Goal: Book appointment/travel/reservation

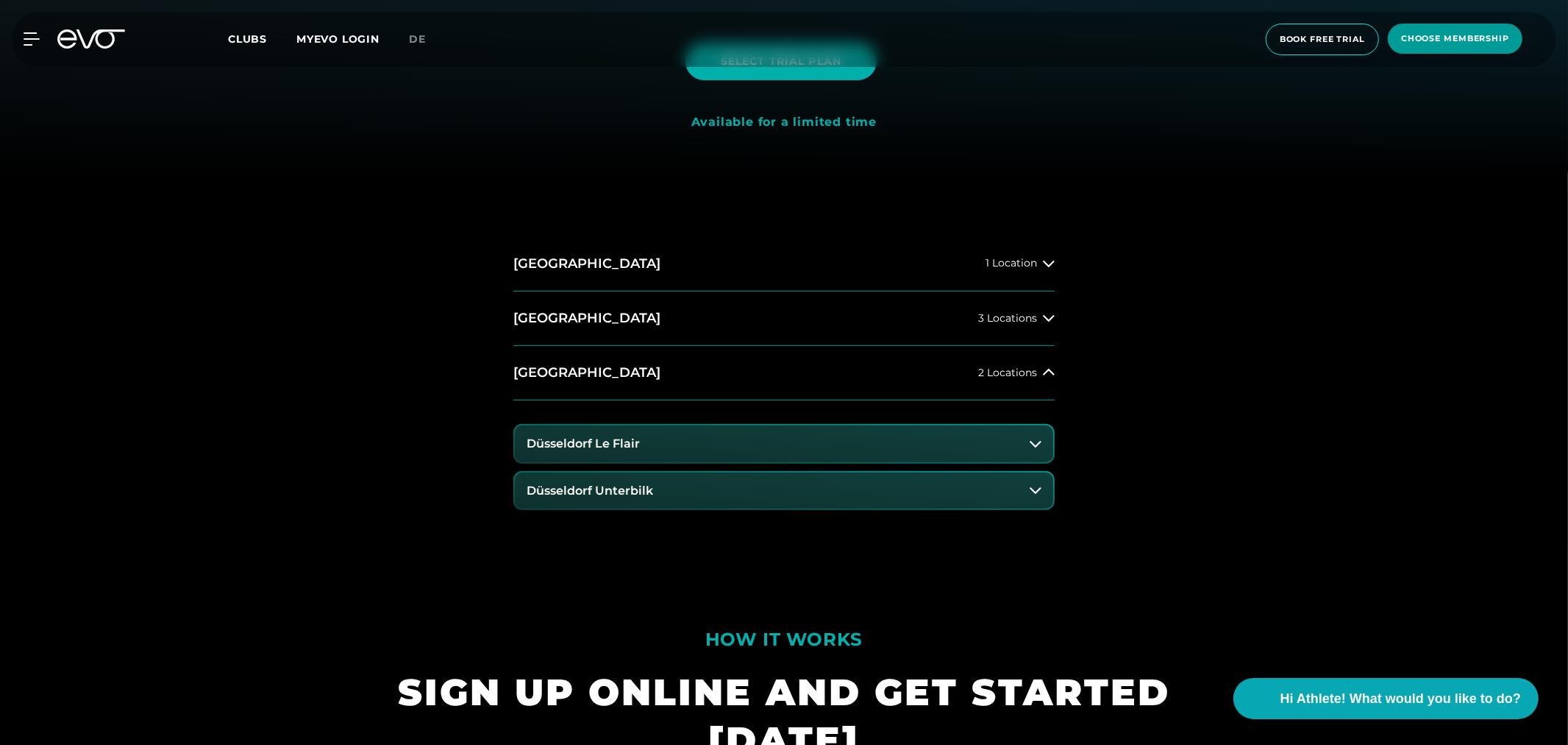
click at [1428, 37] on span "choose membership" at bounding box center [1455, 39] width 108 height 13
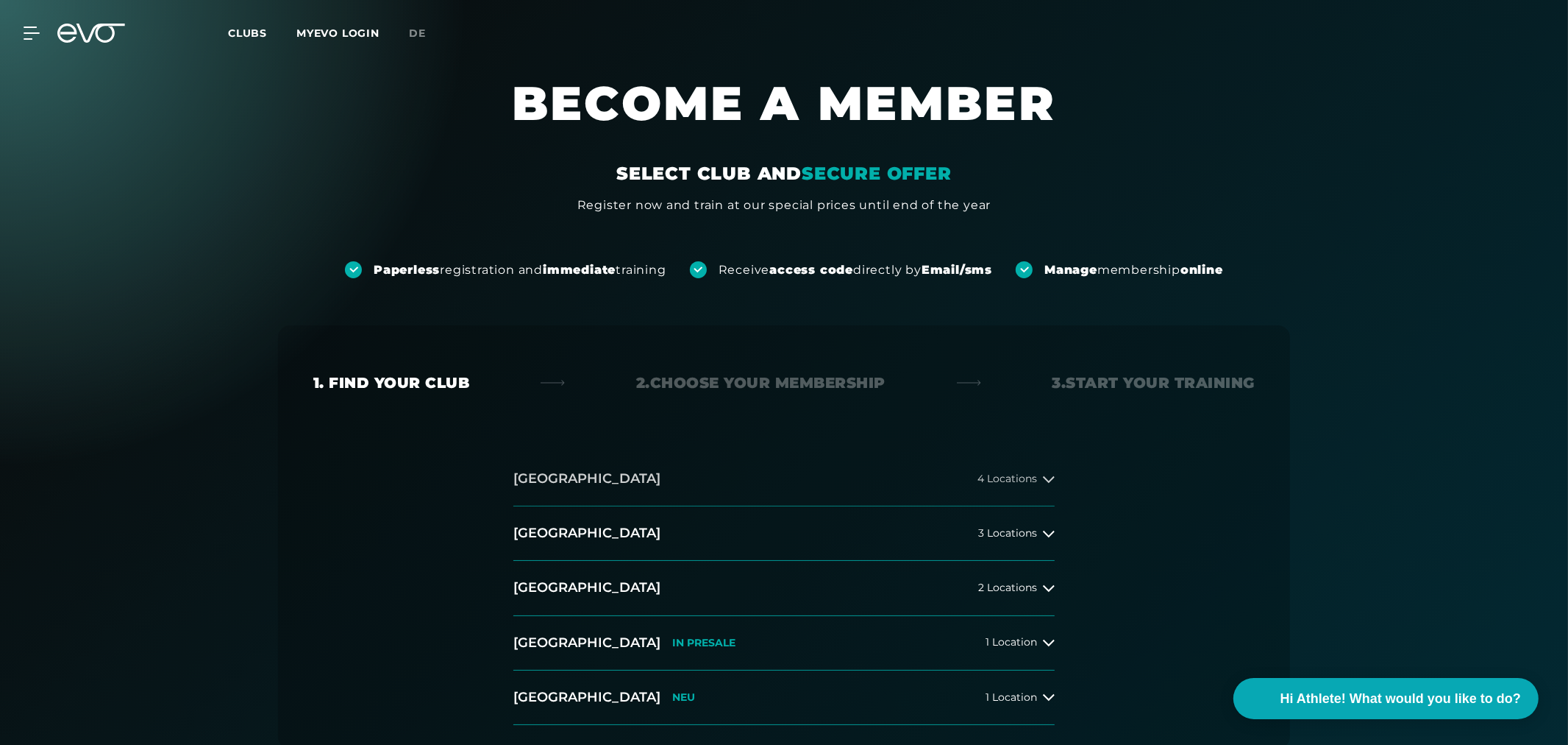
click at [826, 483] on button "[GEOGRAPHIC_DATA] 4 Locations" at bounding box center [784, 479] width 542 height 55
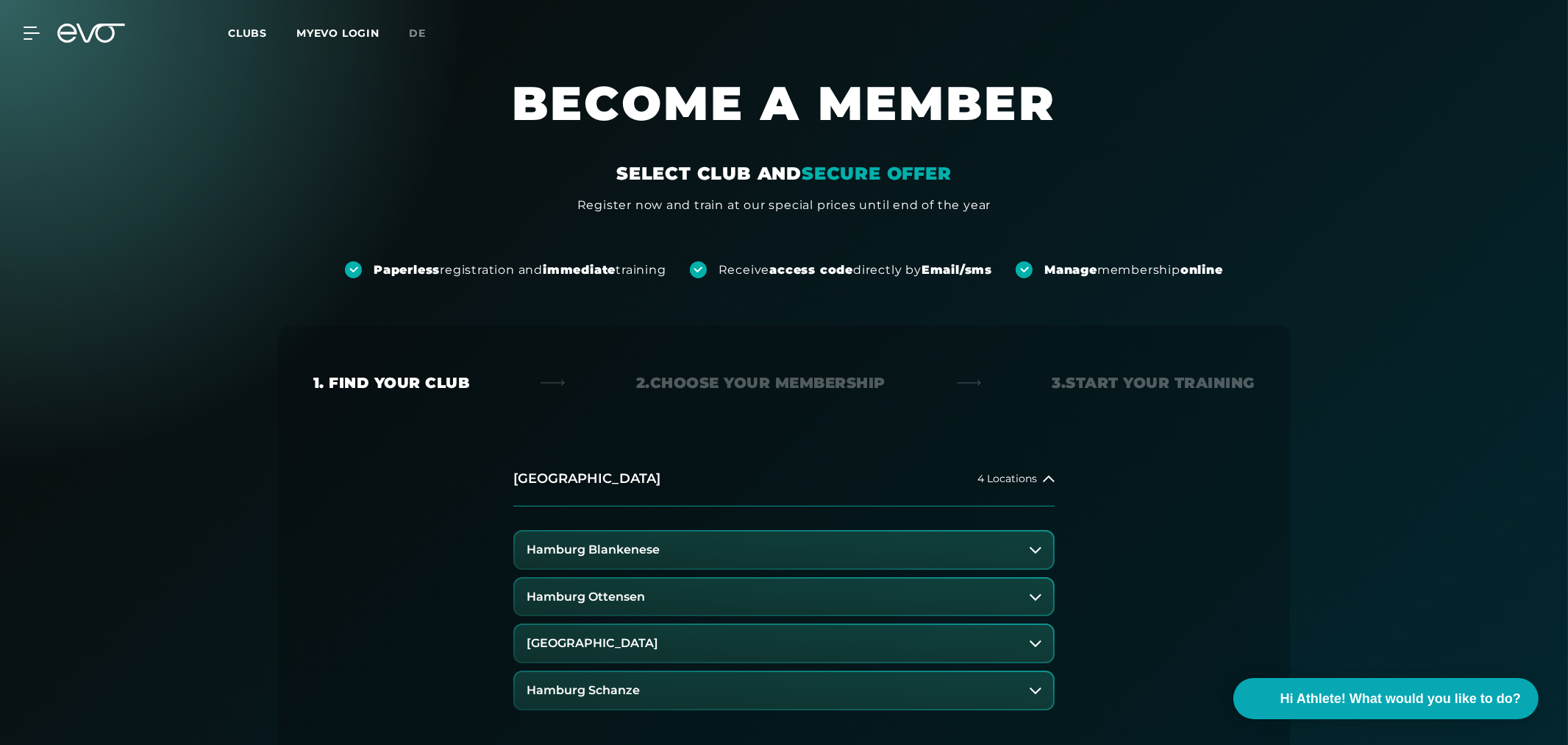
click at [723, 547] on button "Hamburg Blankenese" at bounding box center [784, 550] width 538 height 37
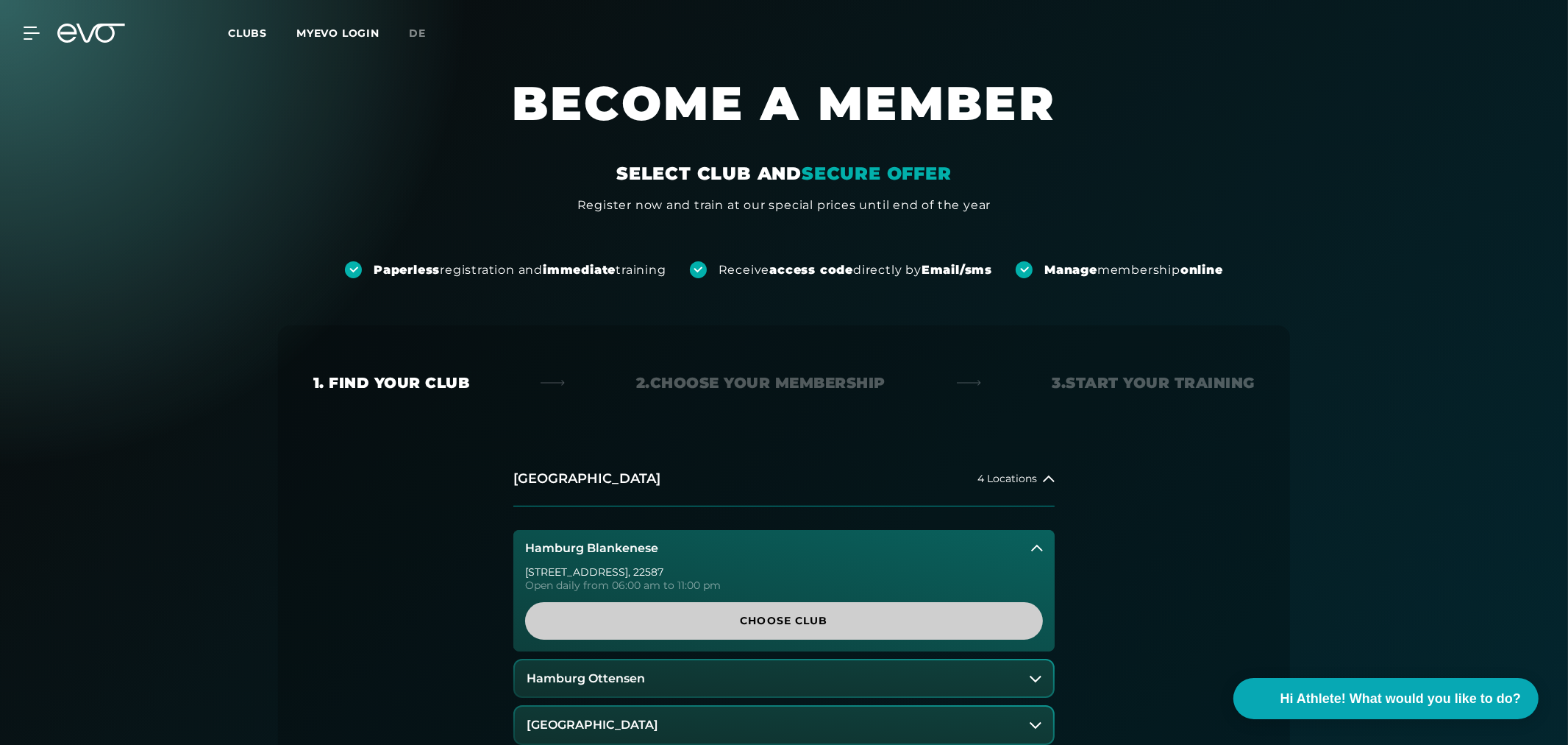
click at [729, 627] on span "Choose Club" at bounding box center [784, 620] width 448 height 15
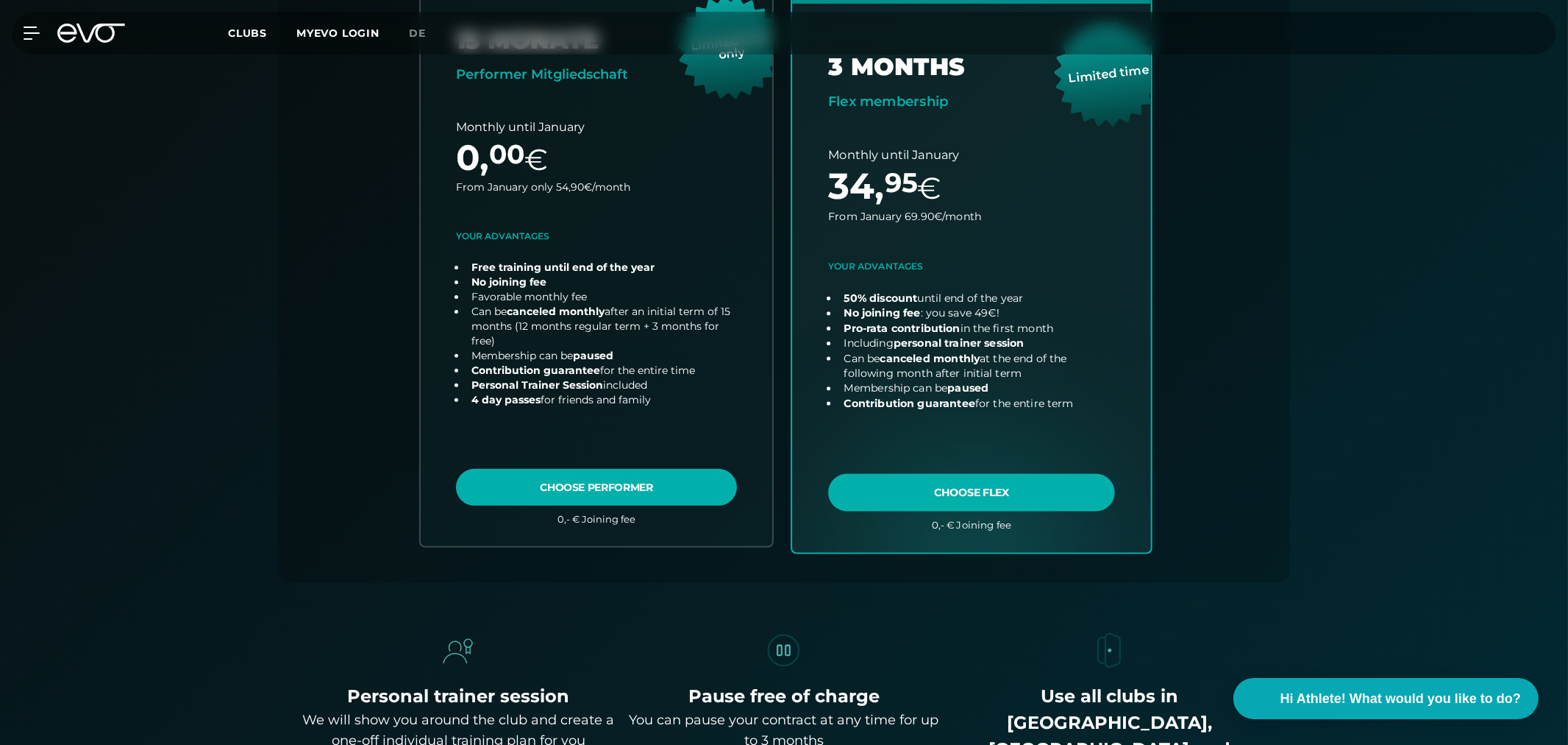
scroll to position [652, 0]
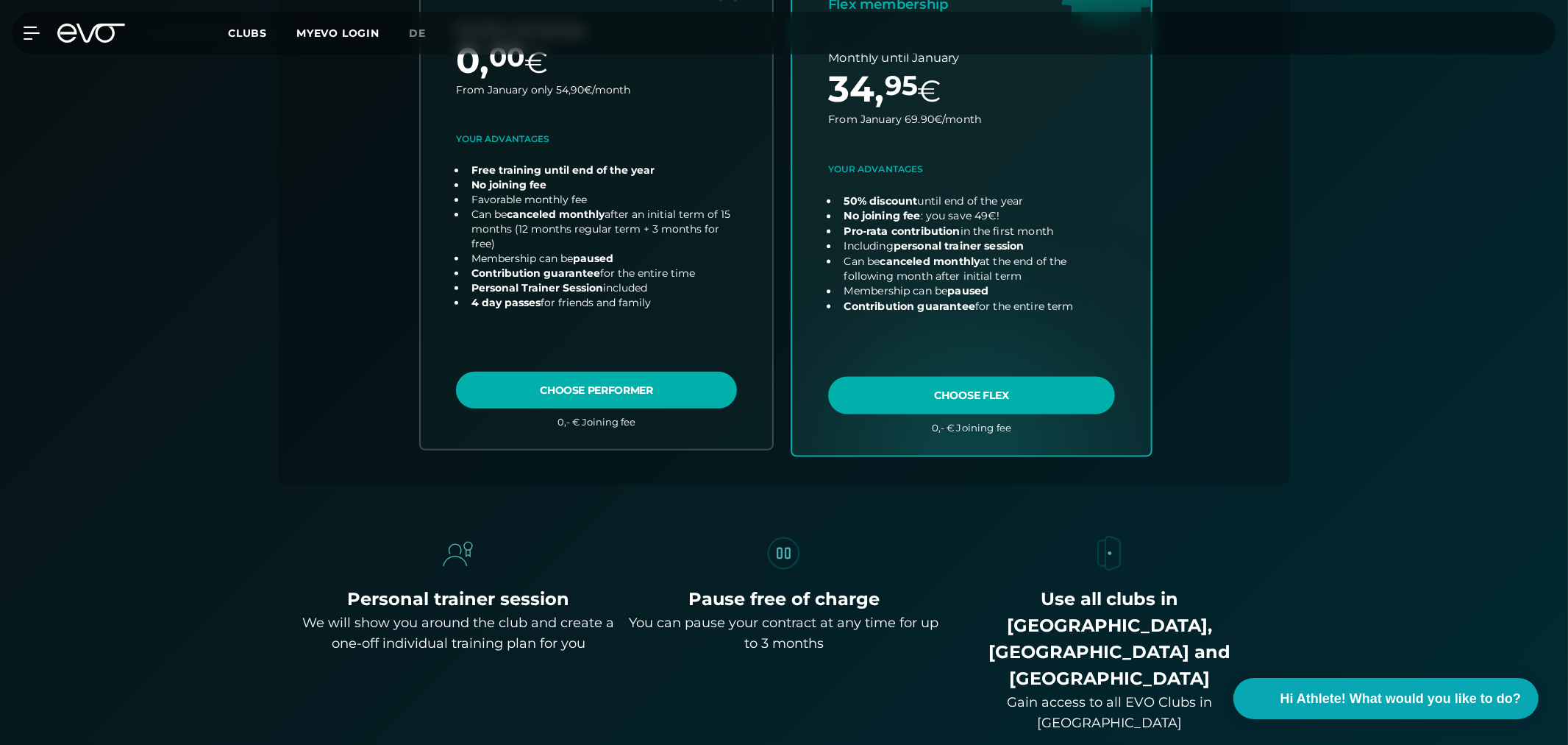
click at [936, 381] on link "choose plan" at bounding box center [972, 165] width 359 height 579
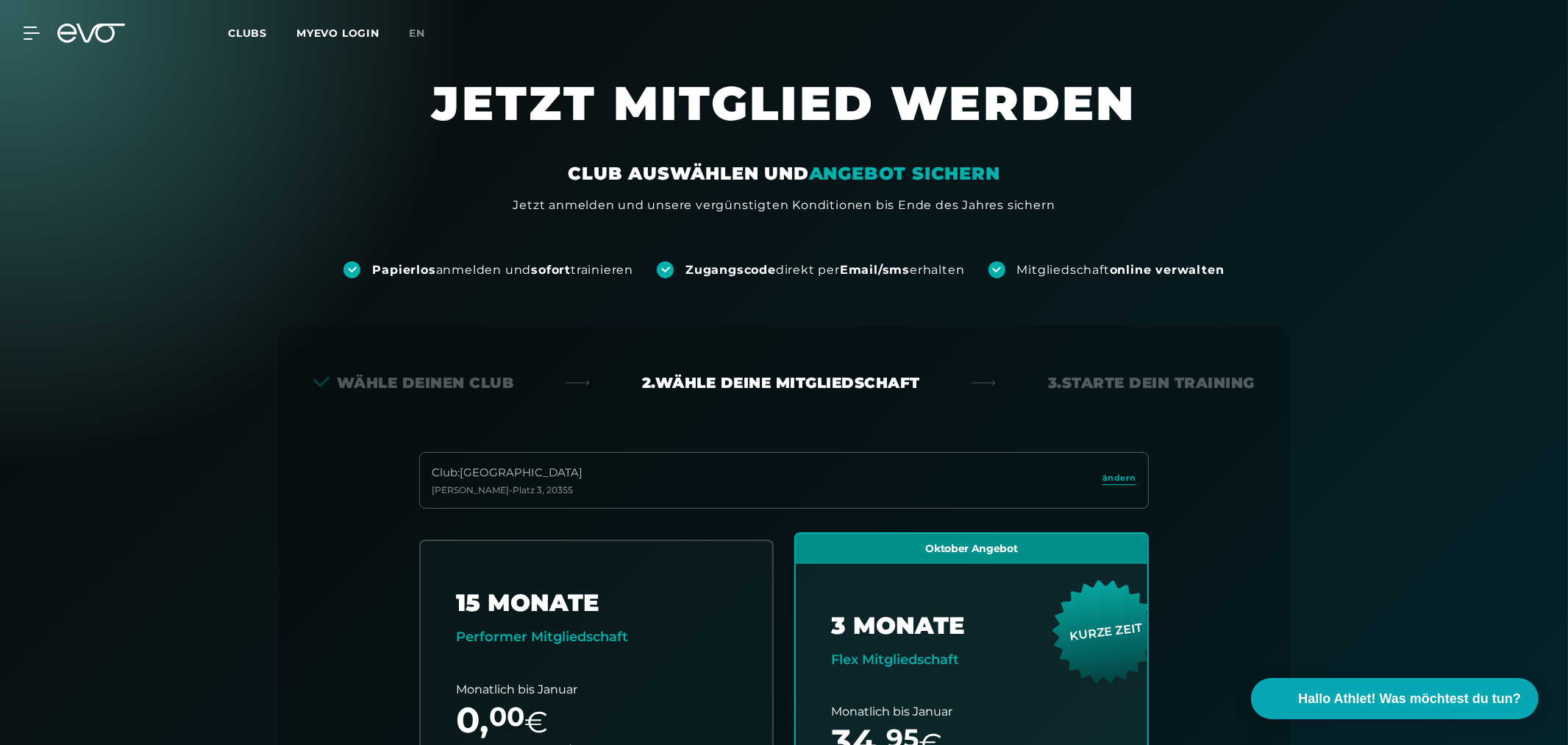
click at [107, 31] on icon at bounding box center [91, 33] width 68 height 19
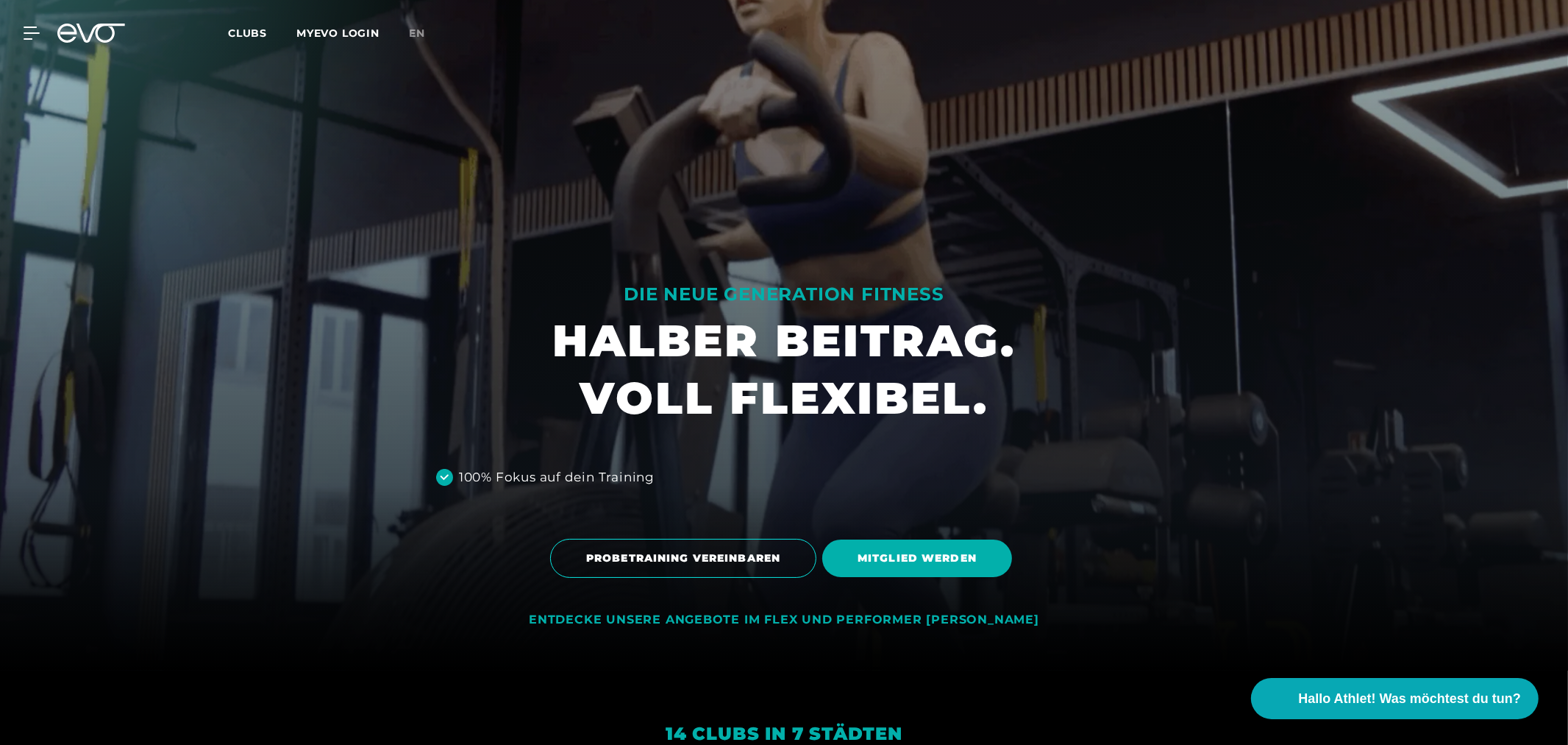
scroll to position [408, 0]
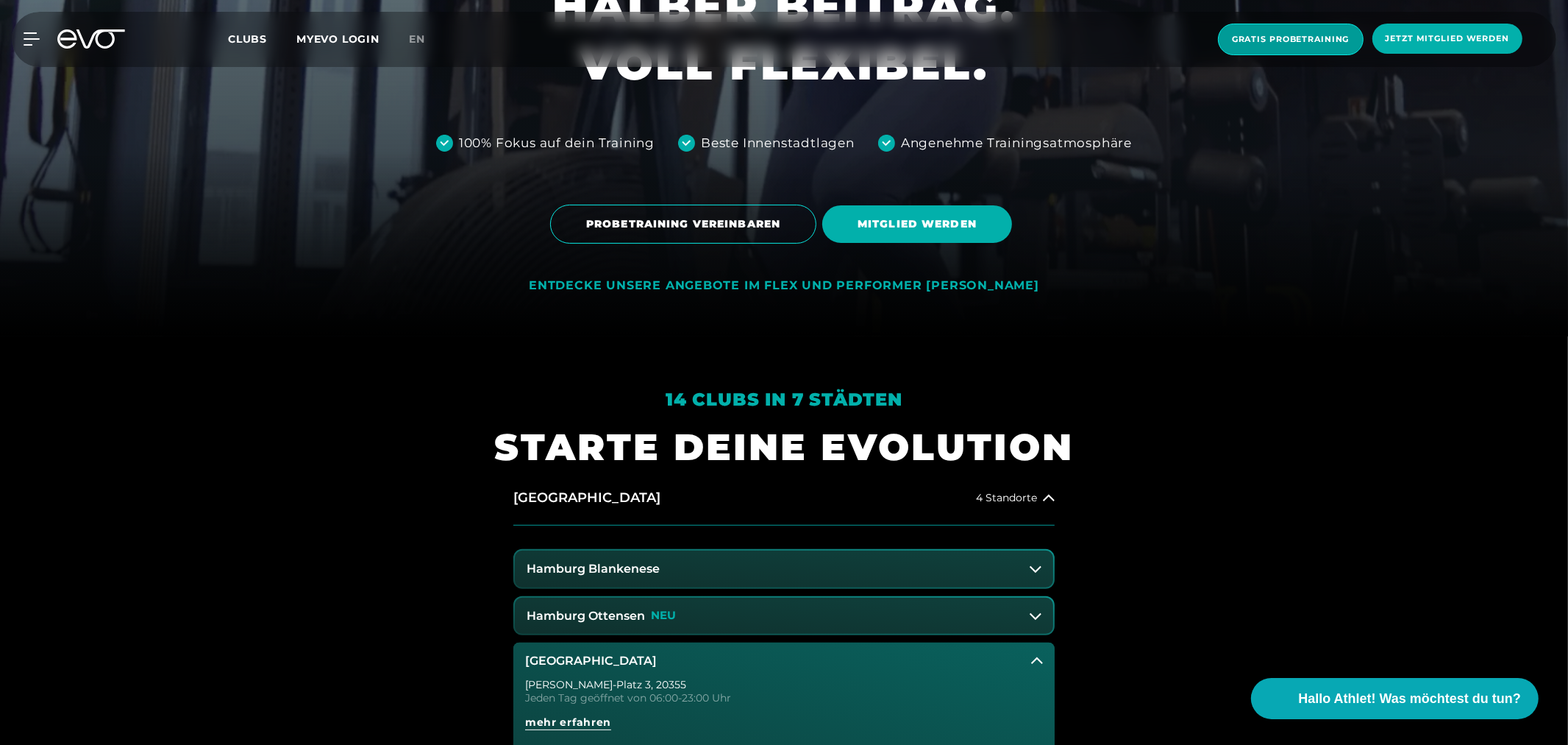
click at [1271, 41] on span "Gratis Probetraining" at bounding box center [1291, 39] width 118 height 13
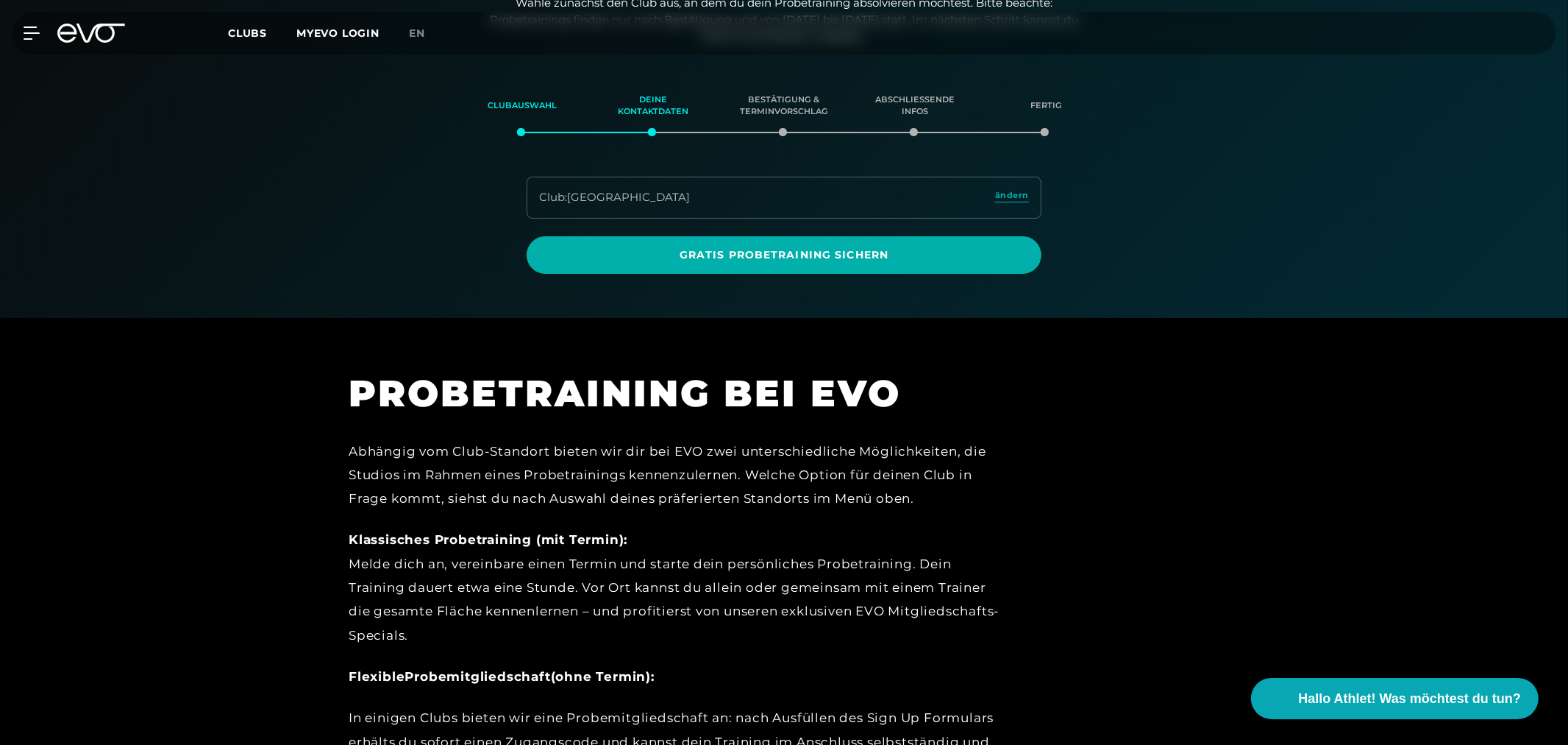
scroll to position [252, 0]
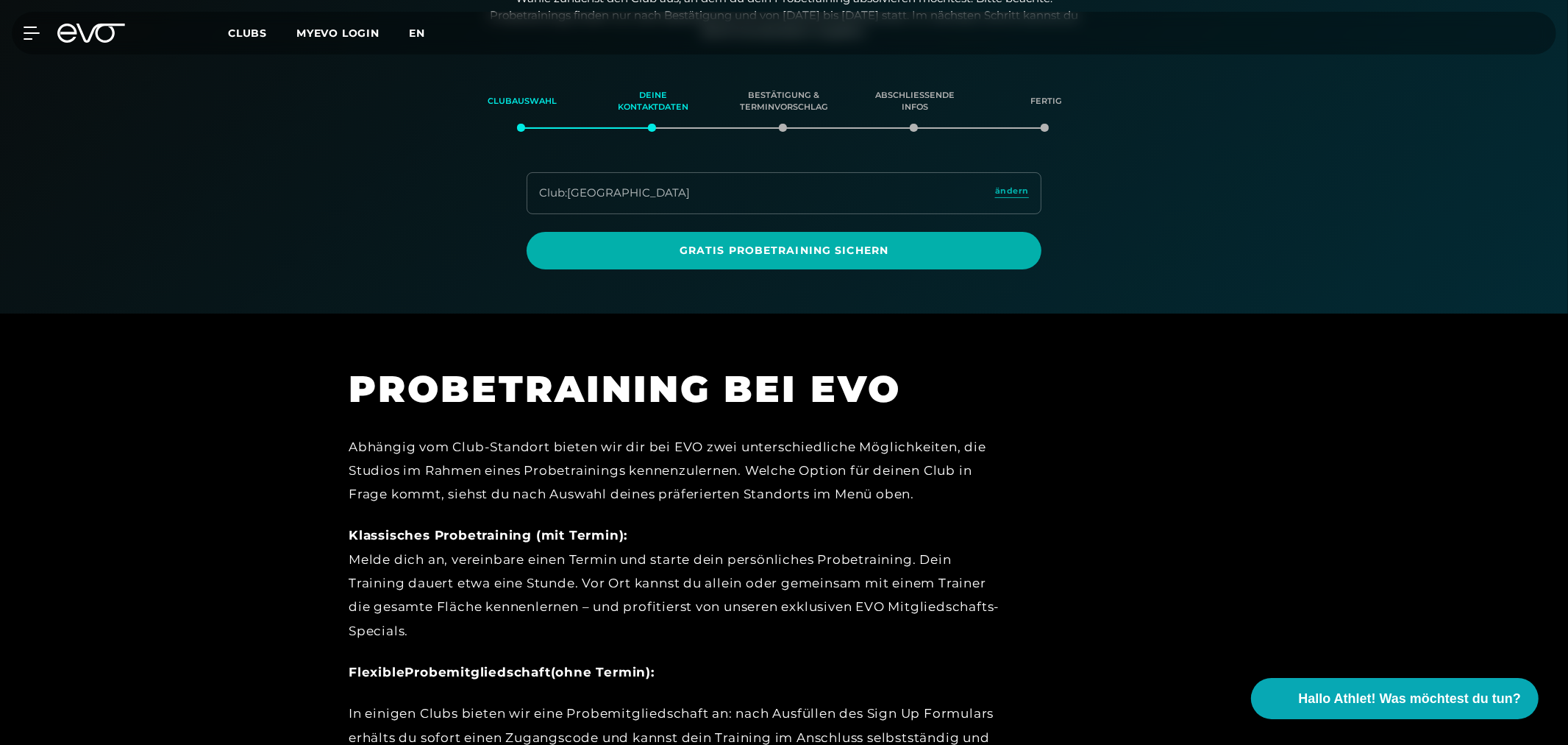
click at [413, 27] on span "en" at bounding box center [417, 33] width 16 height 13
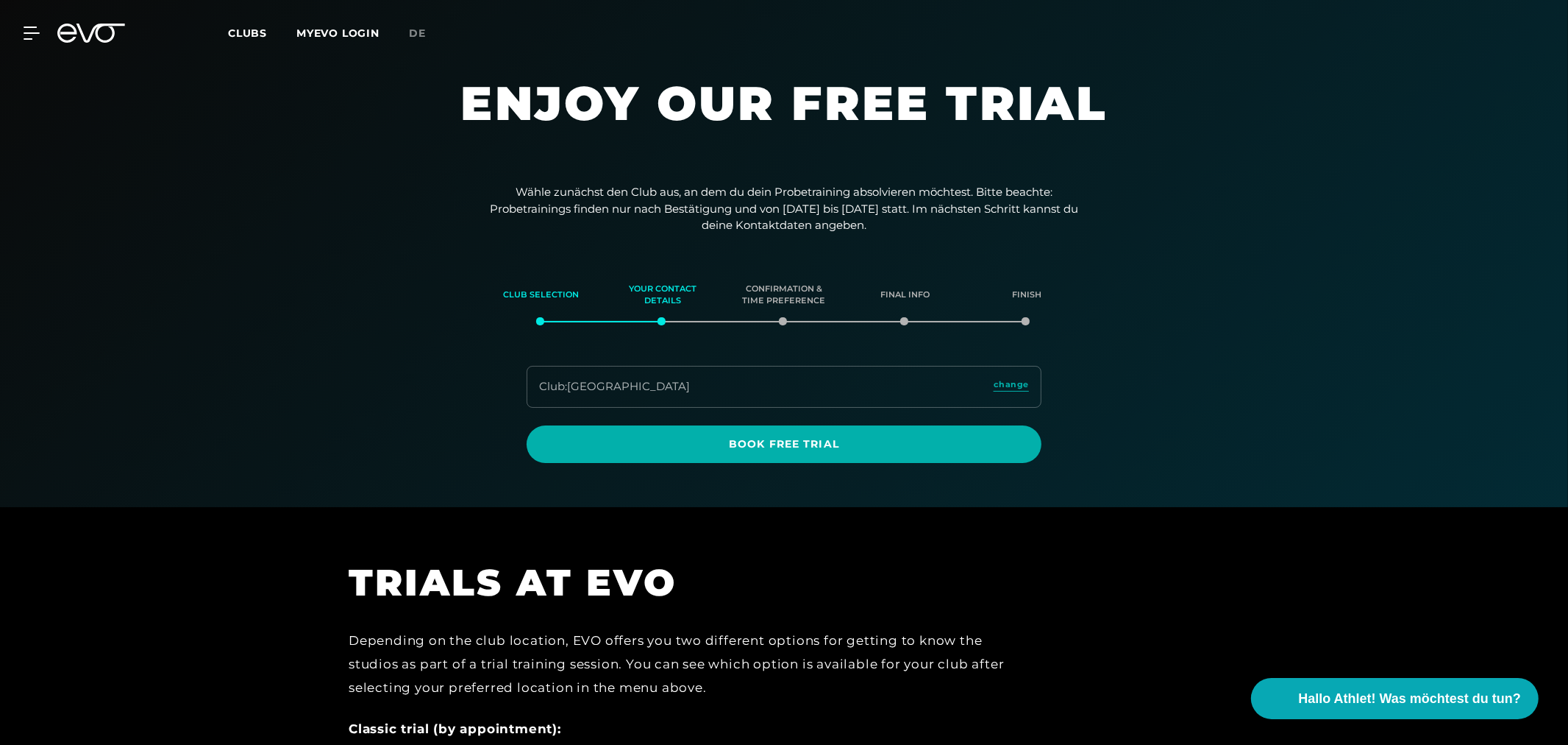
click at [769, 388] on div "Club : Hamburg Stadthausbrücke change" at bounding box center [784, 387] width 515 height 42
click at [1015, 379] on span "change" at bounding box center [1012, 385] width 35 height 13
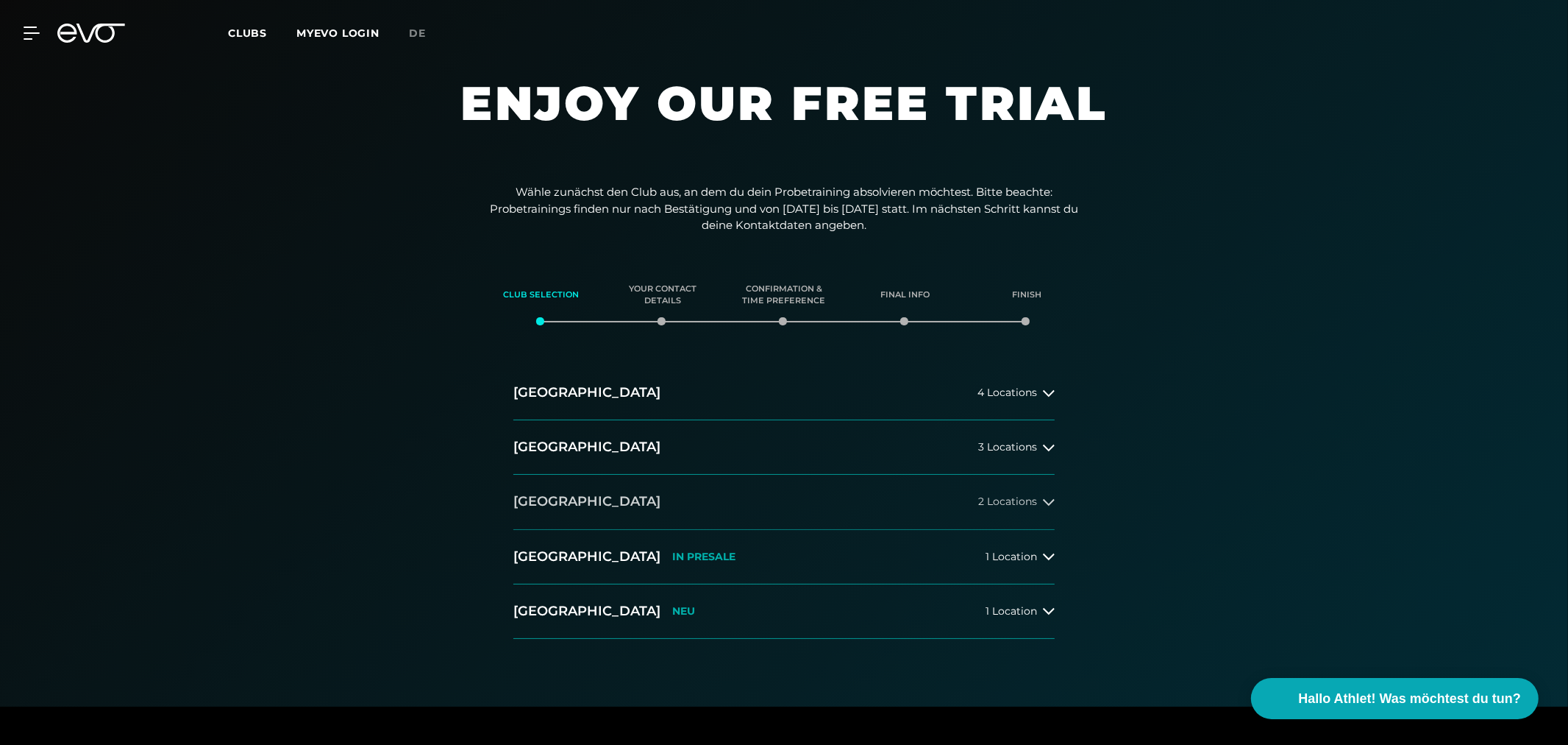
click at [554, 494] on h2 "[GEOGRAPHIC_DATA]" at bounding box center [587, 501] width 147 height 19
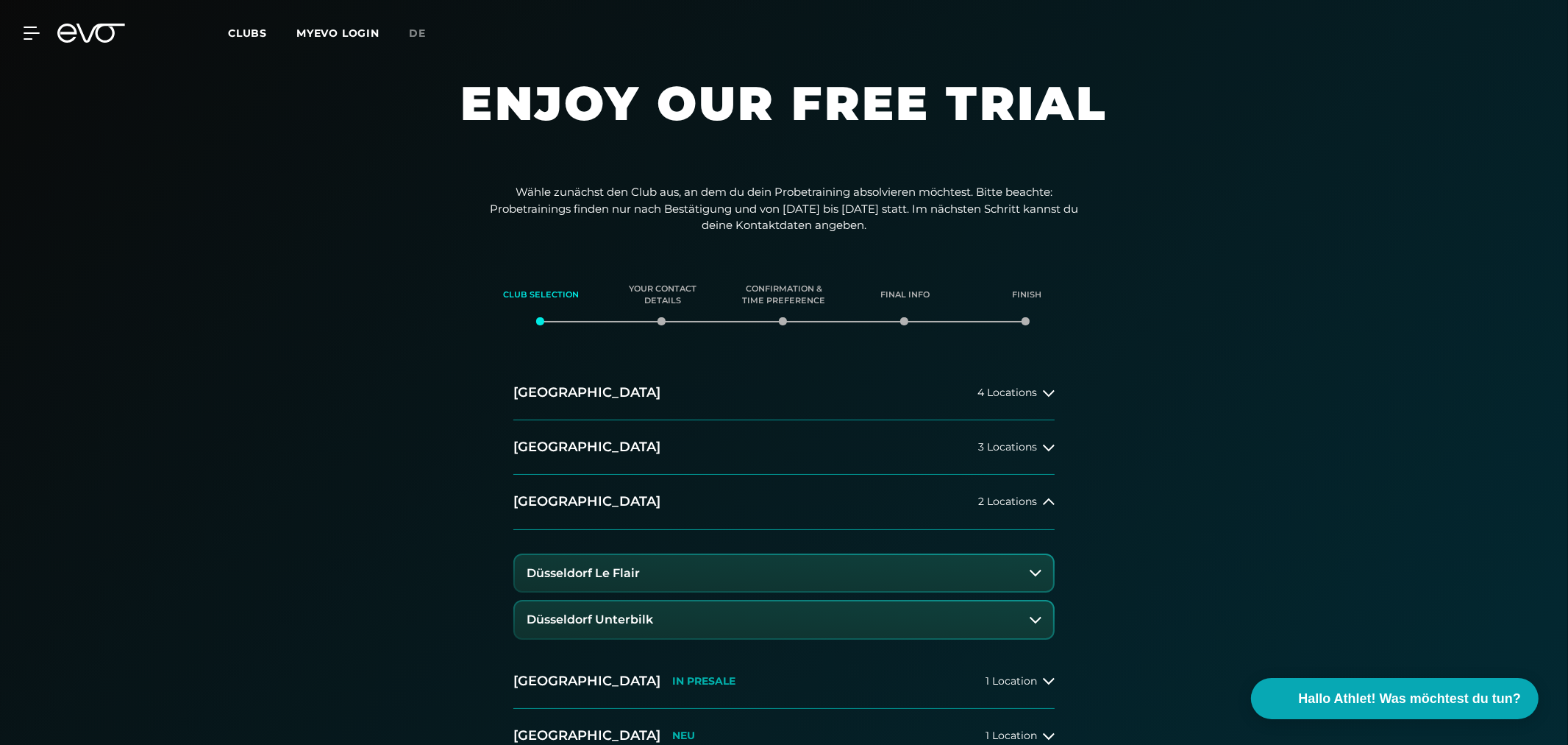
click at [593, 571] on h3 "Düsseldorf Le Flair" at bounding box center [583, 573] width 113 height 13
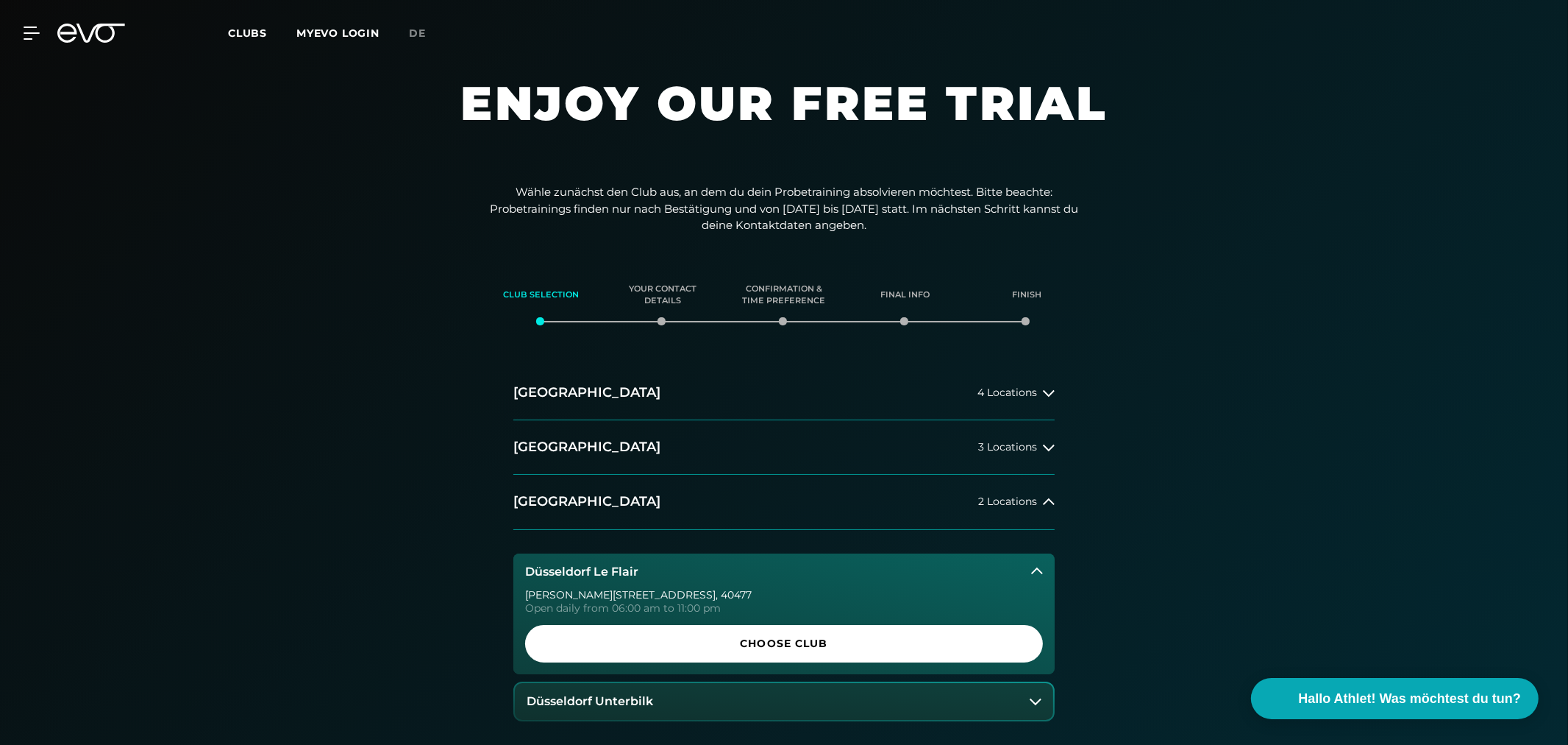
click at [763, 639] on span "Choose Club" at bounding box center [784, 644] width 448 height 15
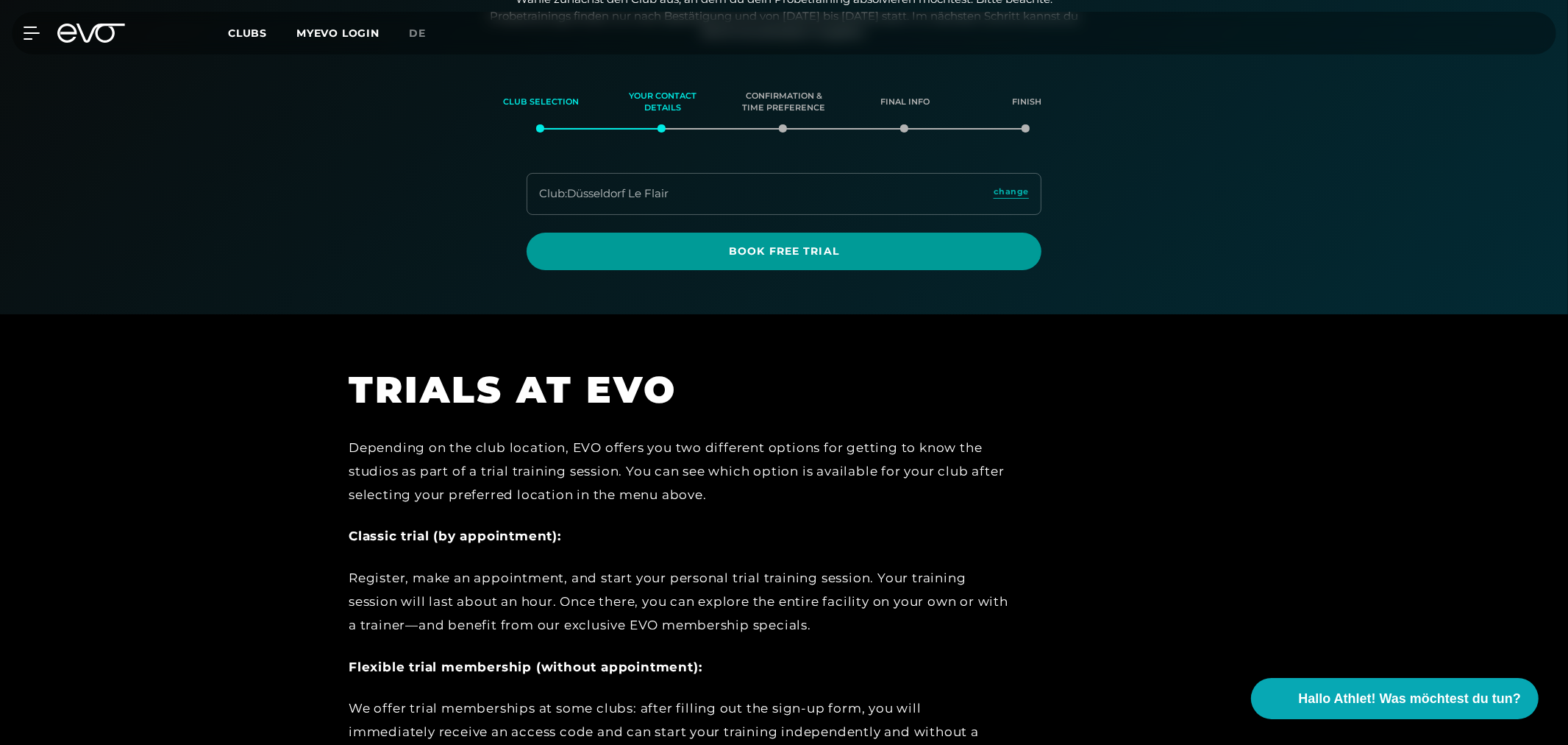
scroll to position [193, 0]
click at [782, 249] on span "Book Free Trial" at bounding box center [784, 250] width 444 height 15
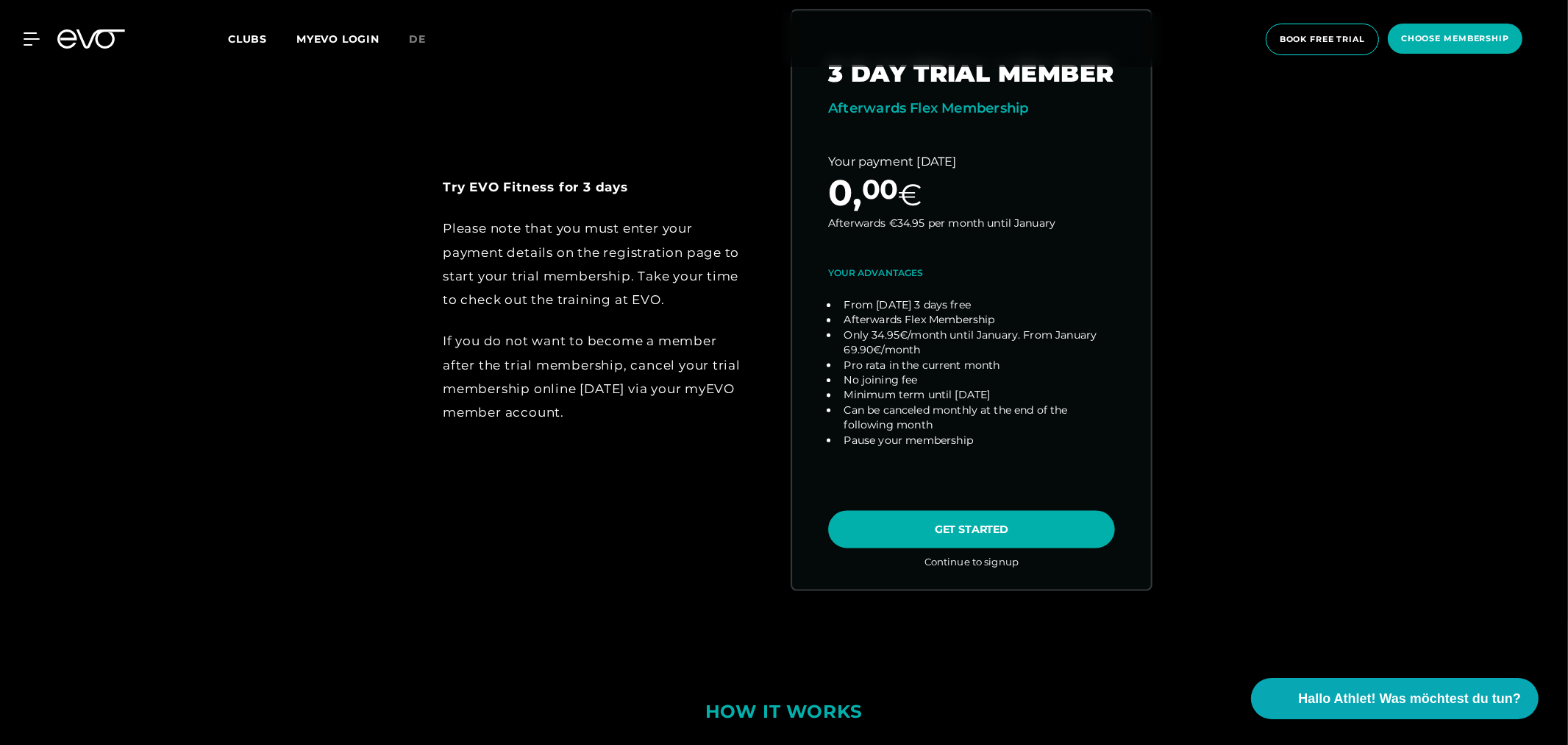
scroll to position [900, 0]
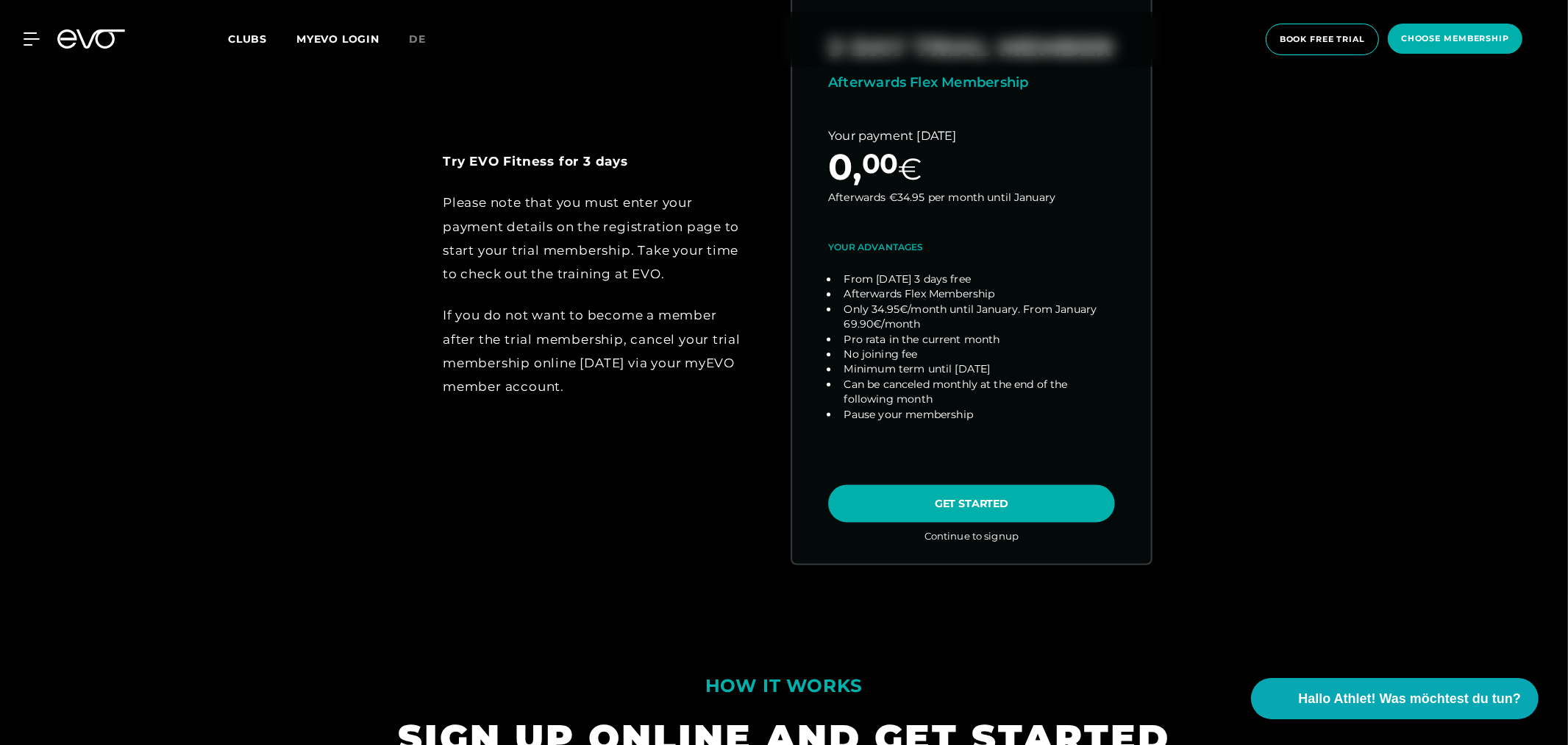
click at [930, 501] on link "choose plan" at bounding box center [972, 274] width 359 height 578
